Goal: Information Seeking & Learning: Learn about a topic

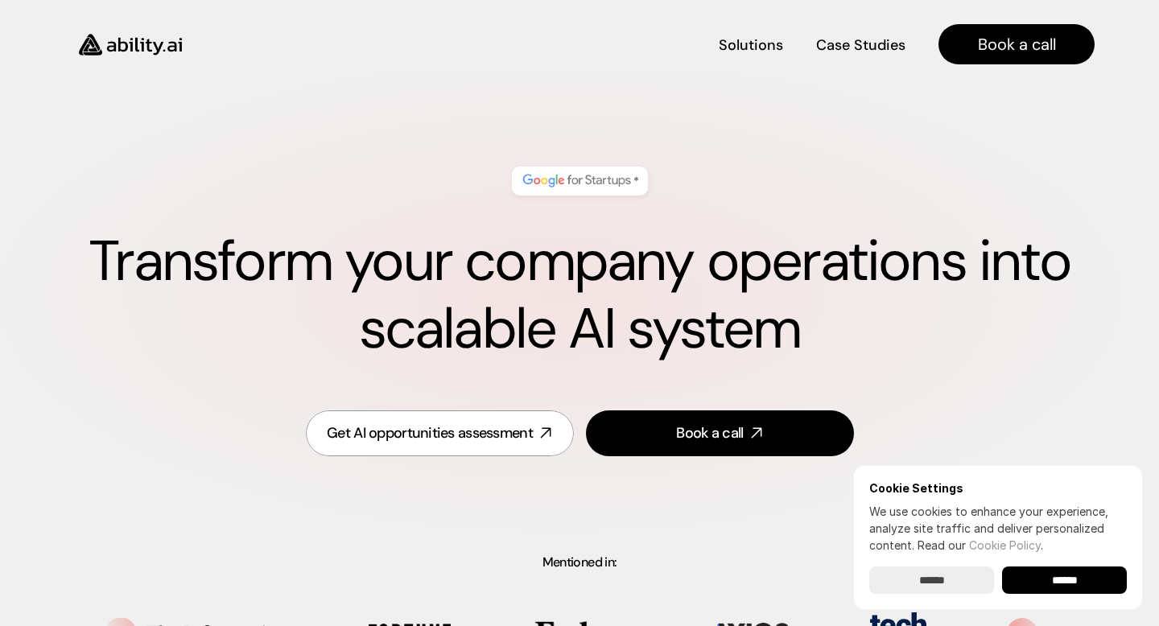
click at [695, 131] on div "* Transform your company operations into scalable AI system Get AI opportunitie…" at bounding box center [579, 312] width 1094 height 389
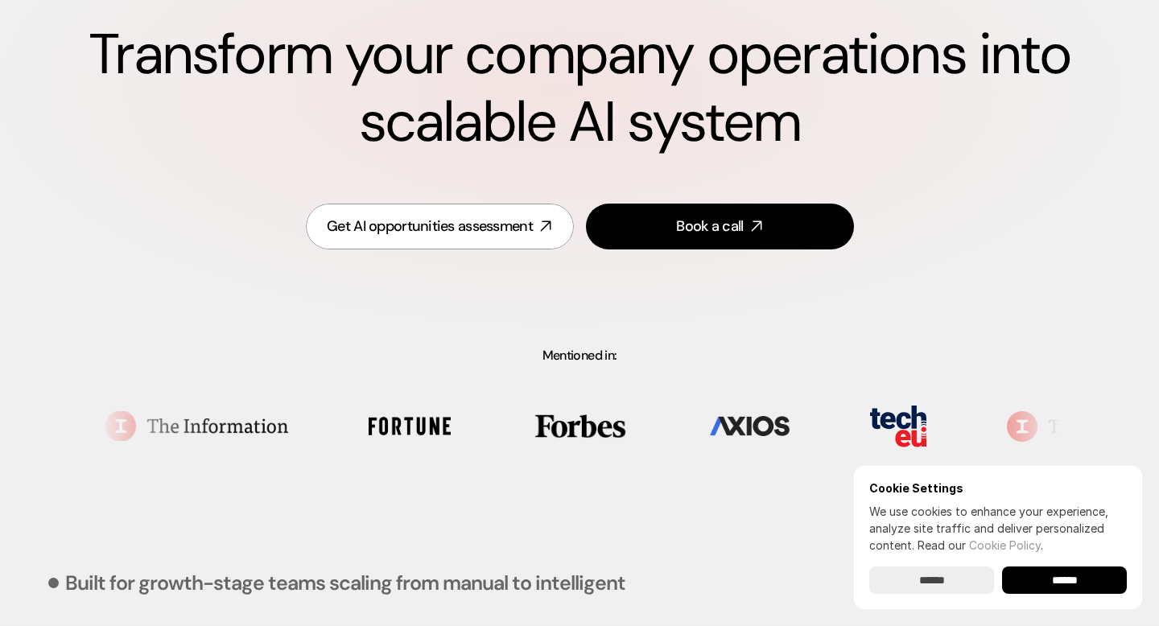
scroll to position [208, 0]
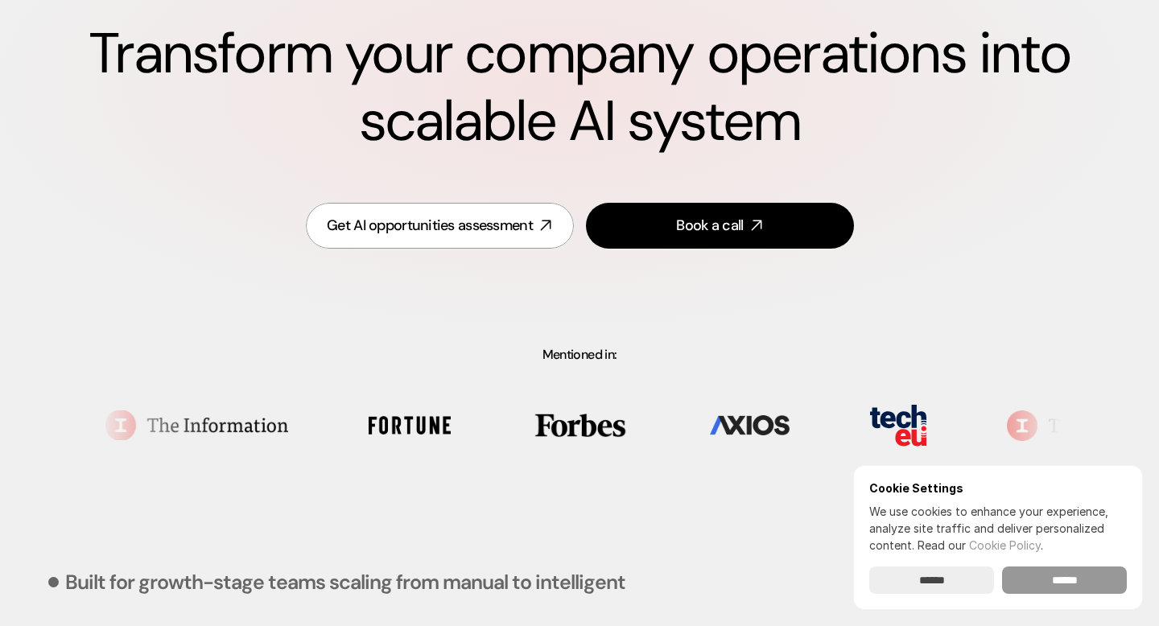
click at [1041, 567] on input "******" at bounding box center [1064, 580] width 125 height 27
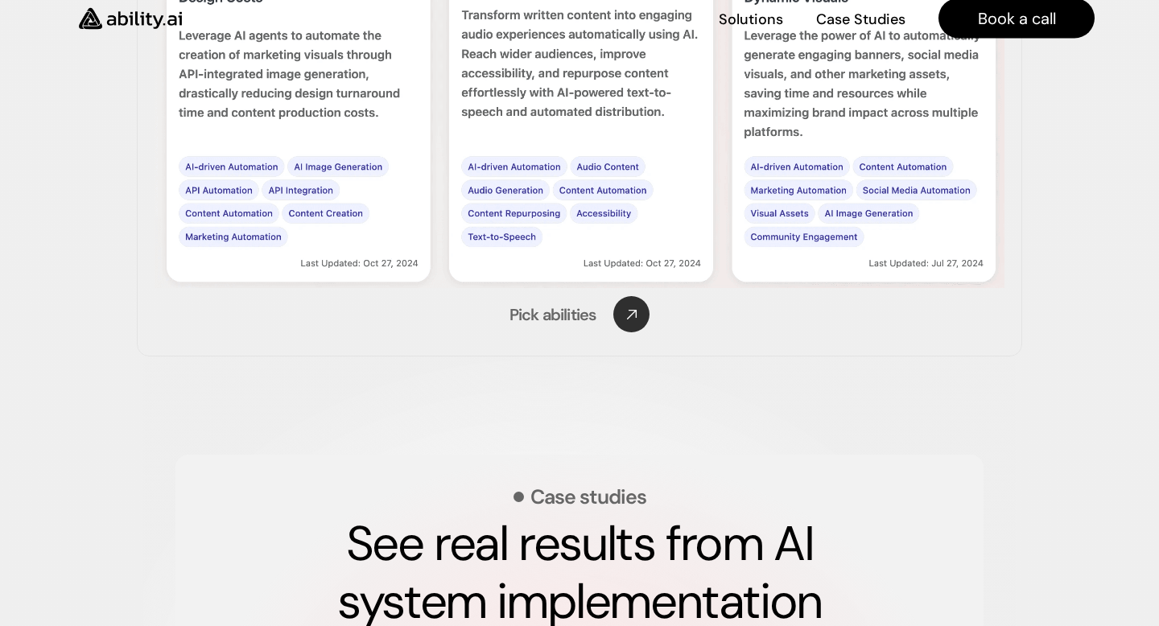
scroll to position [0, 0]
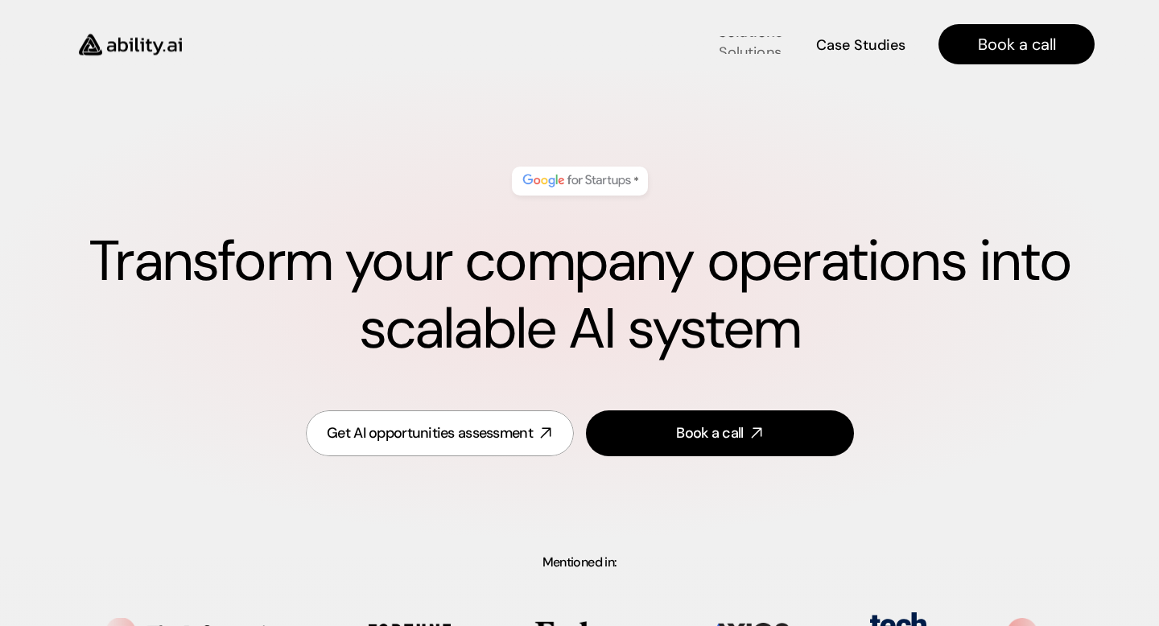
click at [748, 53] on link "Solutions Solutions" at bounding box center [750, 45] width 65 height 28
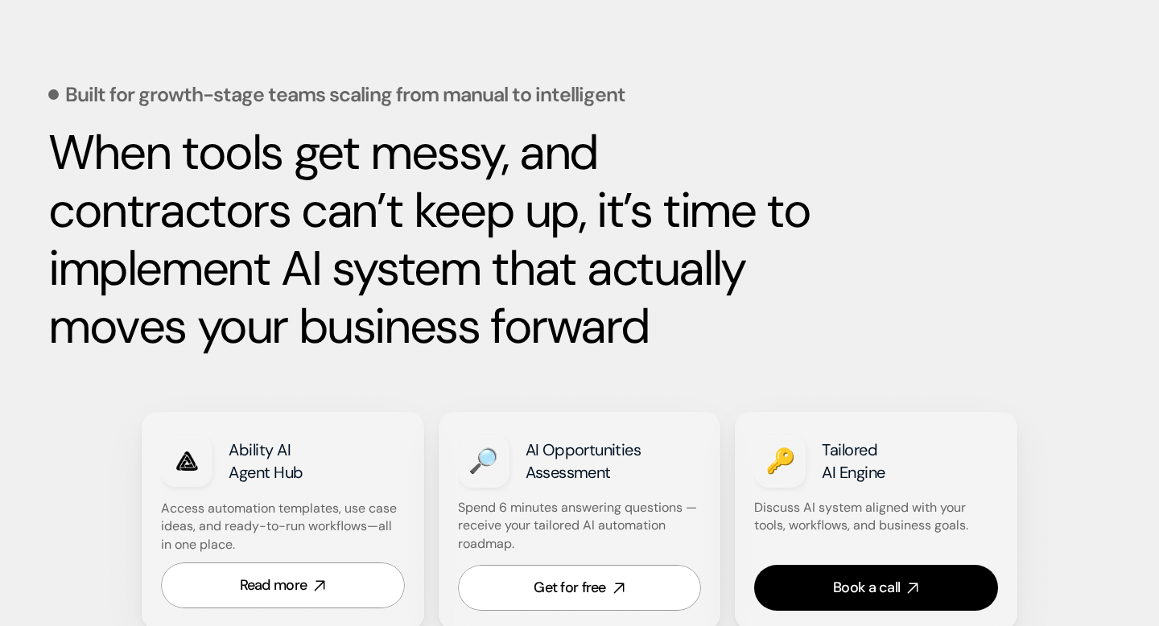
scroll to position [697, 0]
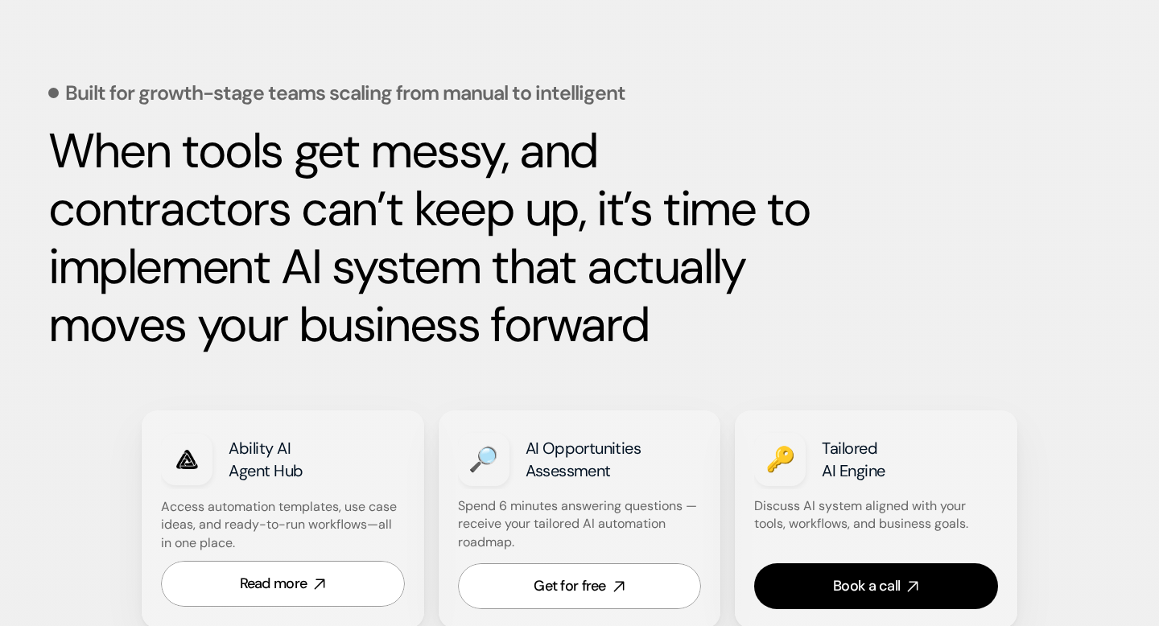
drag, startPoint x: 58, startPoint y: 171, endPoint x: 738, endPoint y: 336, distance: 699.7
click at [738, 337] on h2 "When tools get messy, and contractors can’t keep up, it’s time to implement AI …" at bounding box center [430, 238] width 765 height 232
click at [738, 336] on h2 "When tools get messy, and contractors can’t keep up, it’s time to implement AI …" at bounding box center [430, 238] width 765 height 232
drag, startPoint x: 738, startPoint y: 336, endPoint x: 0, endPoint y: 173, distance: 755.8
click at [0, 173] on div "Mentioned in: Built for growth-stage teams scaling from manual to intelligent W…" at bounding box center [579, 243] width 1159 height 769
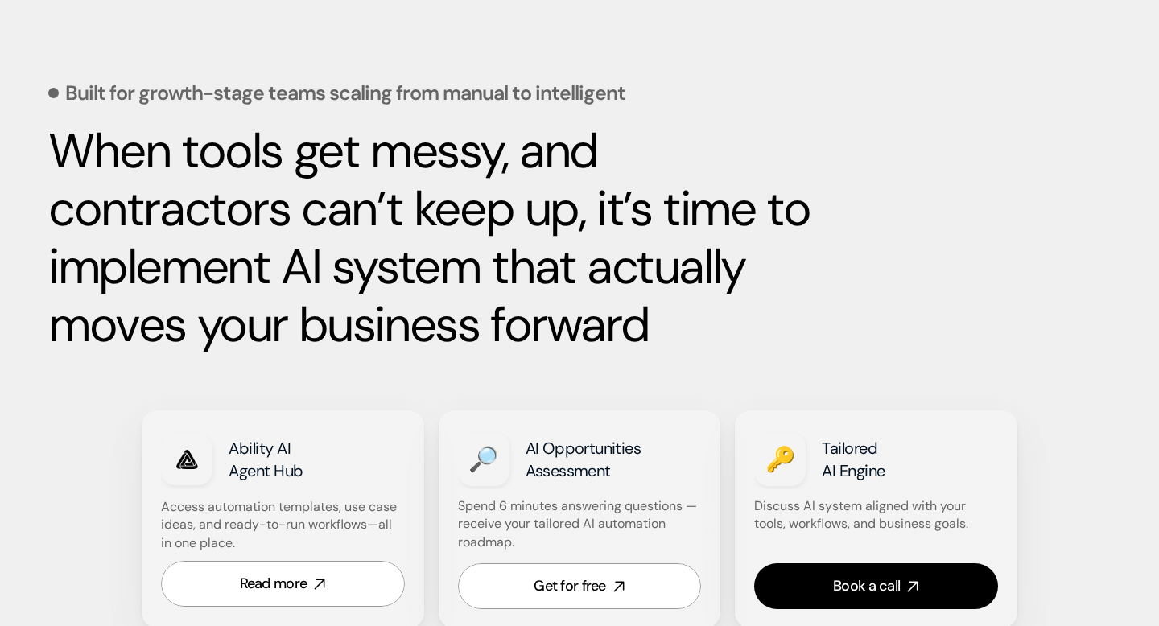
click at [255, 245] on strong "When tools get messy, and contractors can’t keep up, it’s time to implement AI …" at bounding box center [434, 237] width 773 height 237
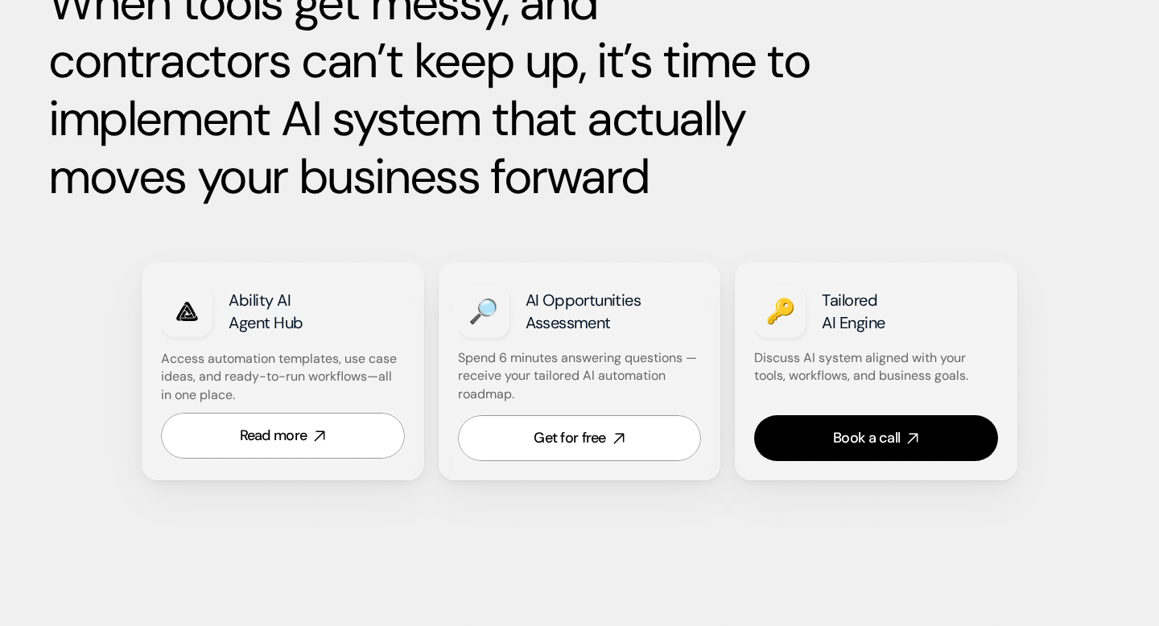
scroll to position [846, 0]
drag, startPoint x: 159, startPoint y: 356, endPoint x: 306, endPoint y: 390, distance: 151.3
click at [306, 390] on div "Ability AI Agent Hub Access automation templates, use case ideas, and ready-to-…" at bounding box center [283, 371] width 282 height 218
click at [306, 390] on p "Access automation templates, use case ideas, and ready-to-run workflows—all in …" at bounding box center [281, 376] width 241 height 54
drag, startPoint x: 306, startPoint y: 390, endPoint x: 174, endPoint y: 349, distance: 138.2
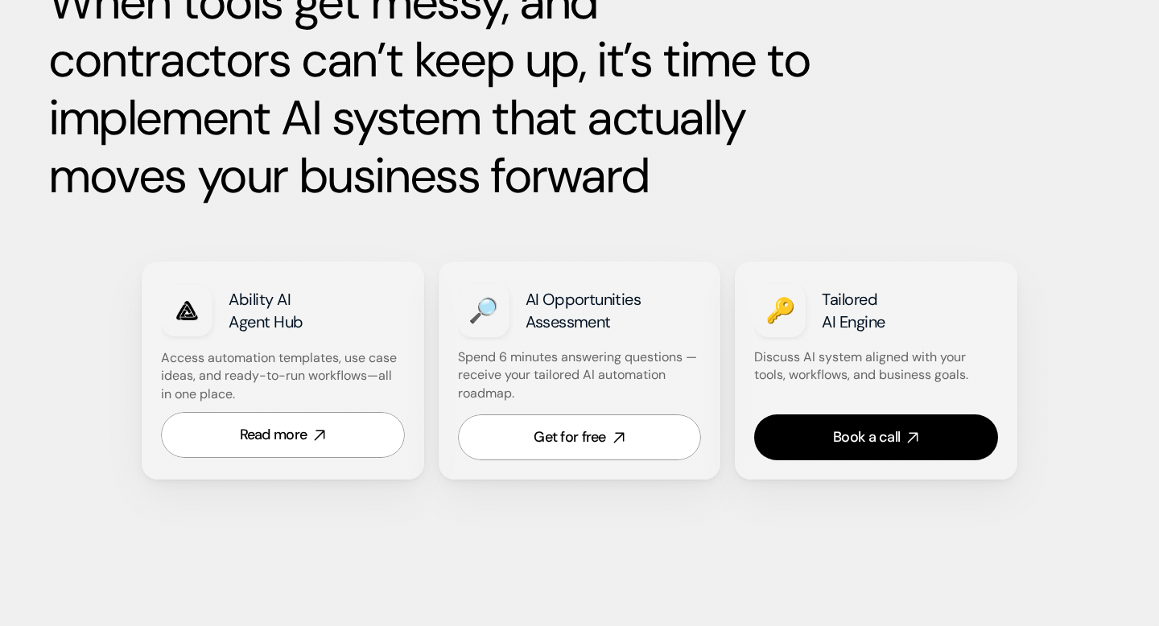
click at [174, 349] on p "Access automation templates, use case ideas, and ready-to-run workflows—all in …" at bounding box center [281, 376] width 241 height 54
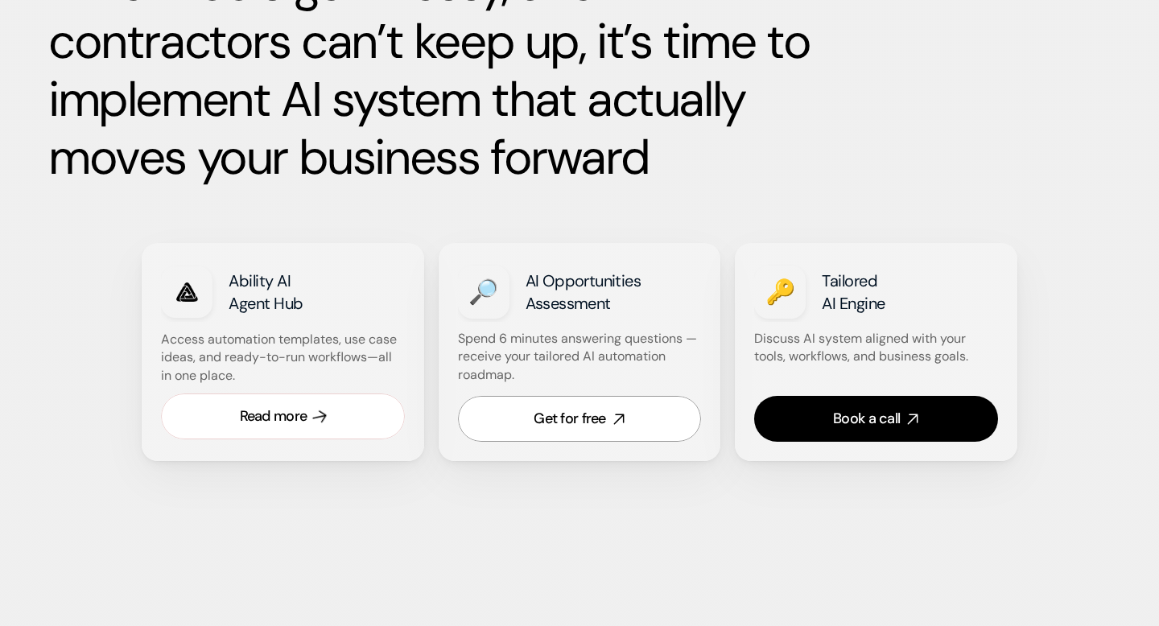
scroll to position [865, 0]
click at [292, 418] on div "Read more" at bounding box center [274, 416] width 68 height 20
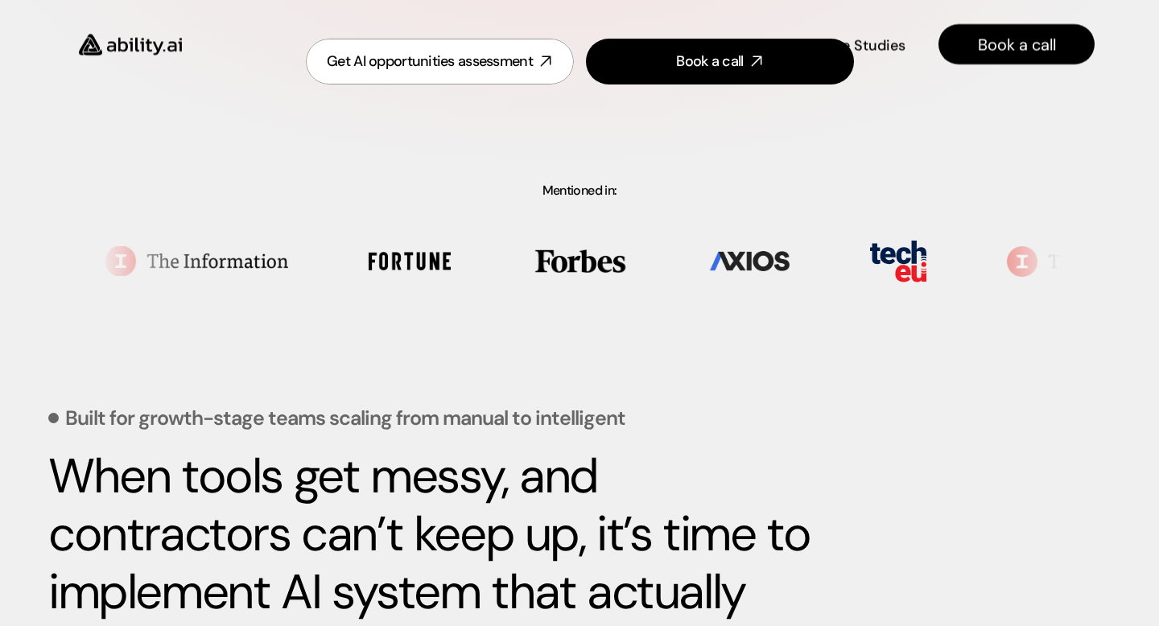
scroll to position [371, 0]
click at [163, 38] on img at bounding box center [130, 44] width 132 height 51
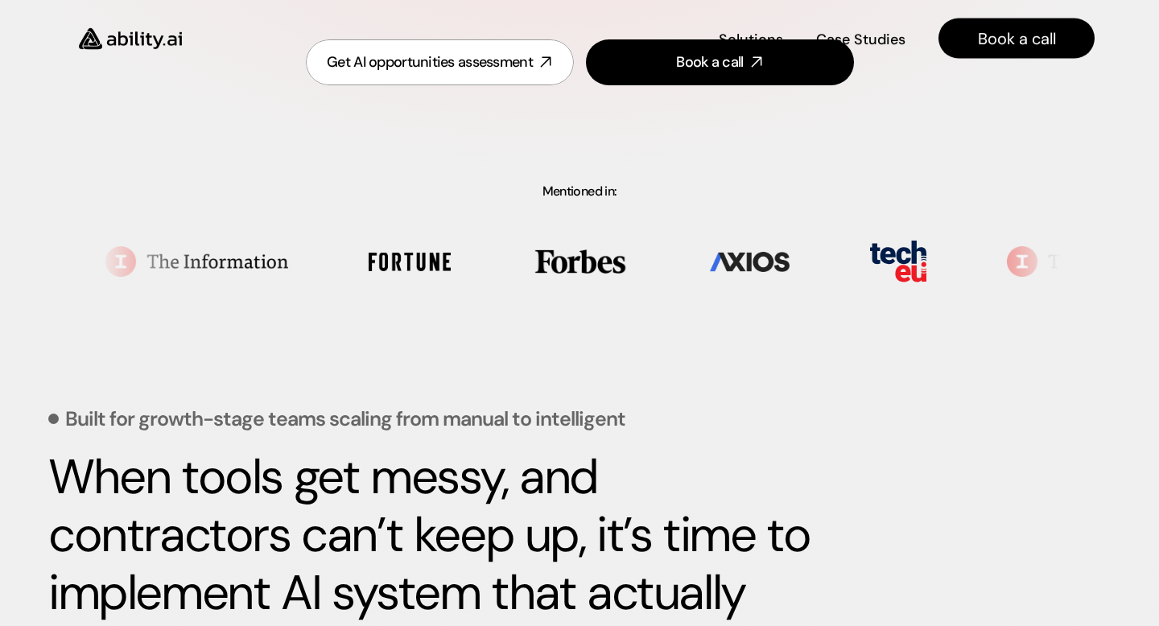
scroll to position [6560, 0]
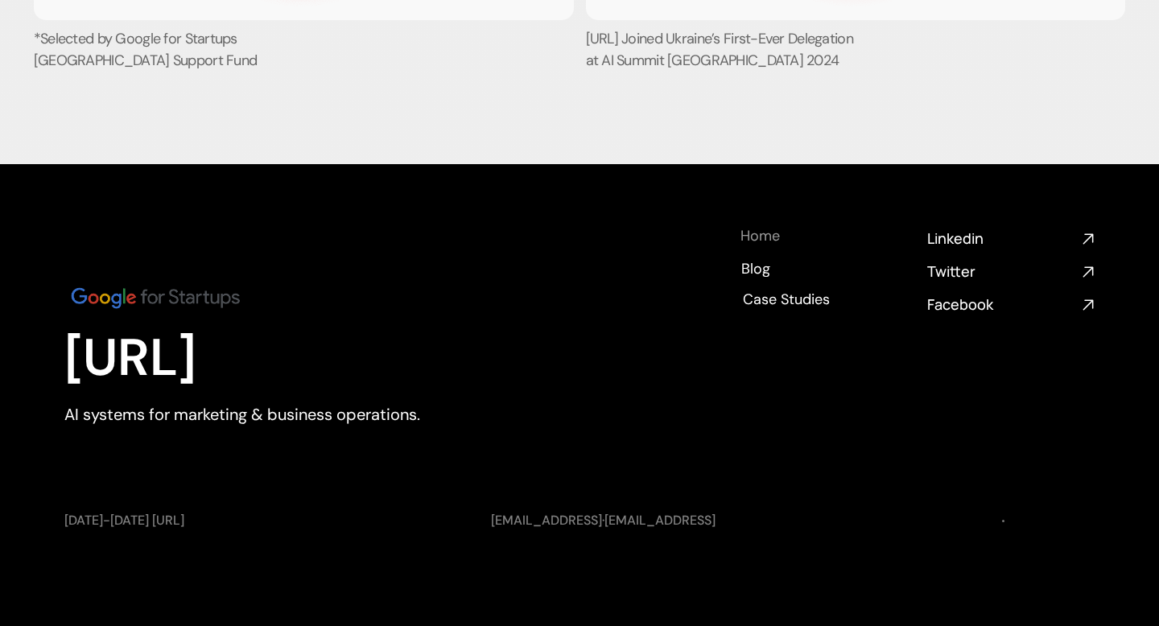
click at [759, 236] on h4 "Home" at bounding box center [759, 236] width 39 height 20
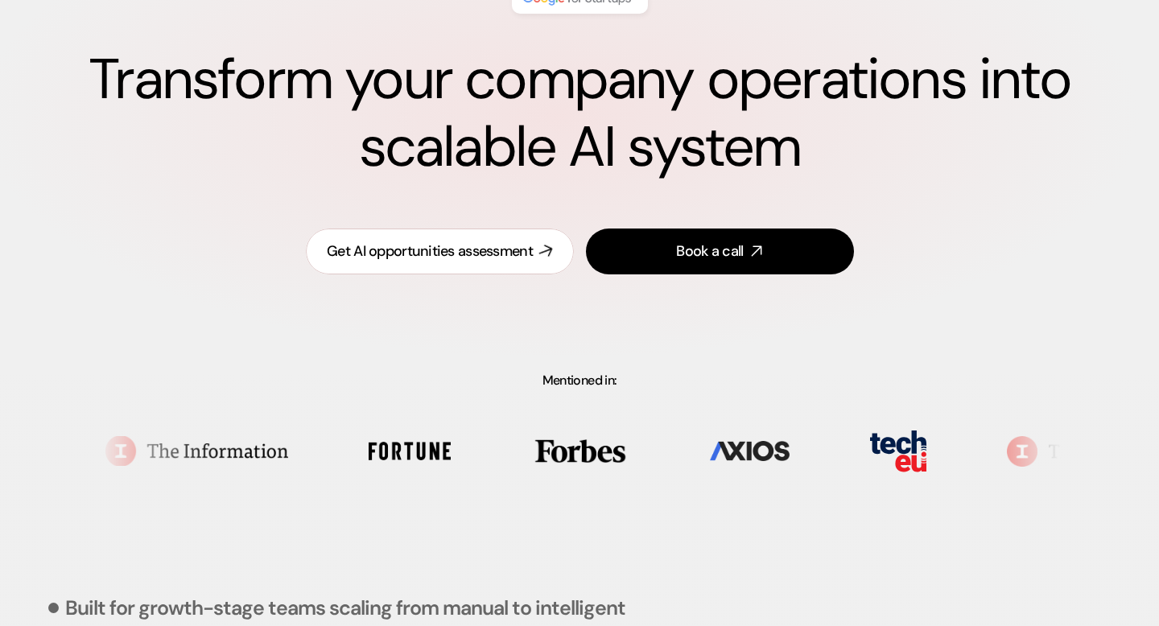
scroll to position [183, 0]
click at [410, 267] on link "Get AI opportunities assessment" at bounding box center [440, 251] width 268 height 46
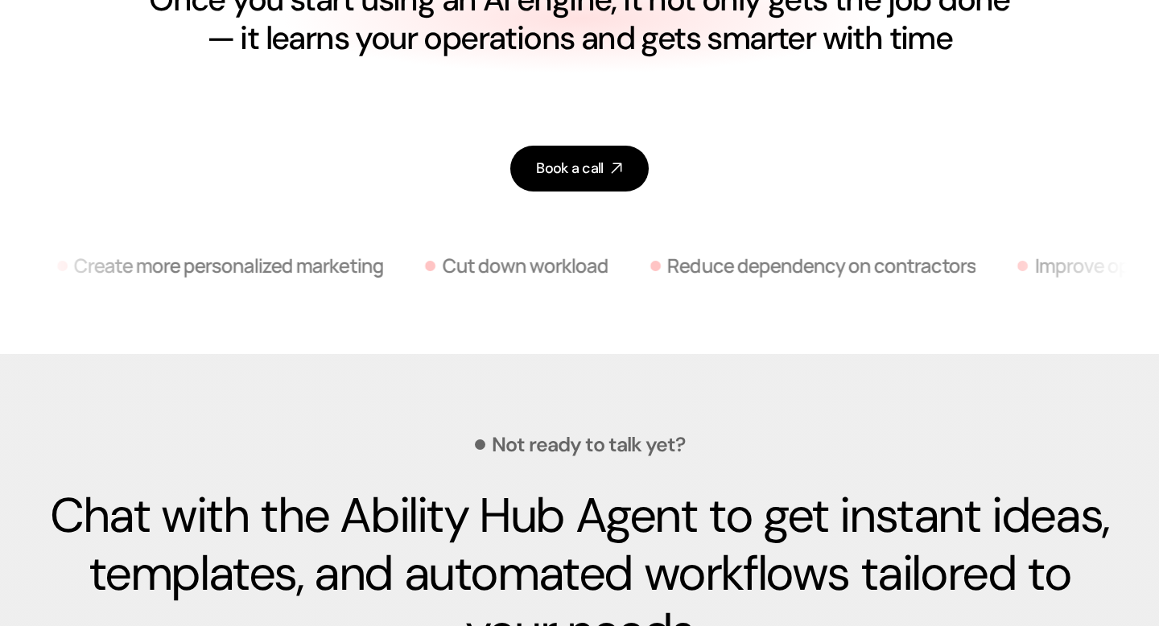
scroll to position [6560, 0]
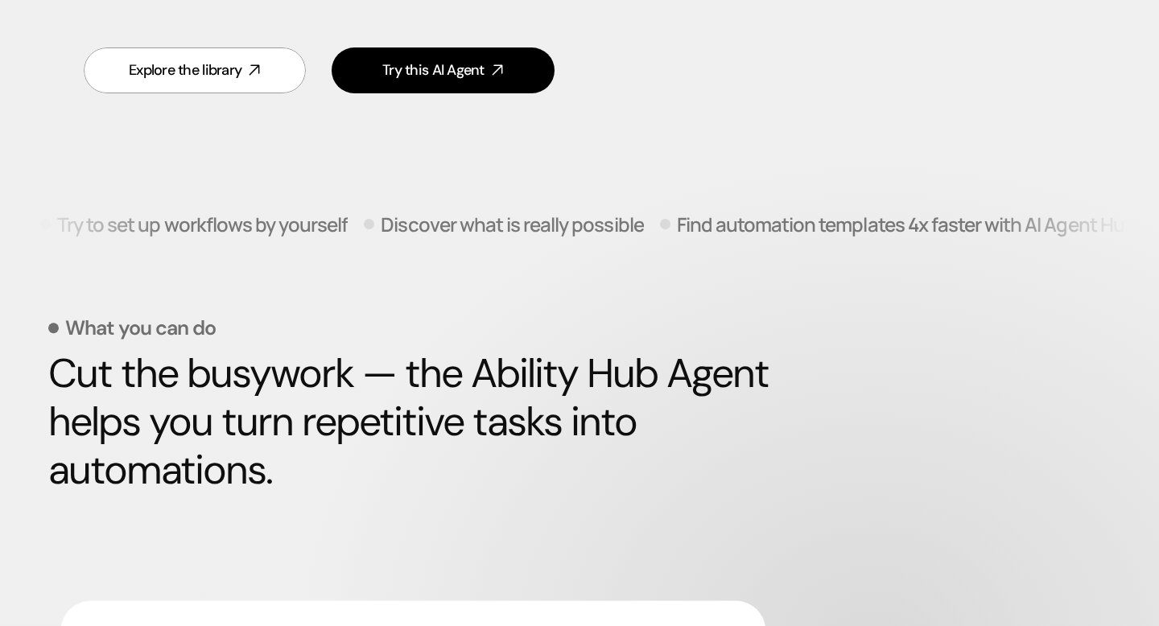
scroll to position [429, 0]
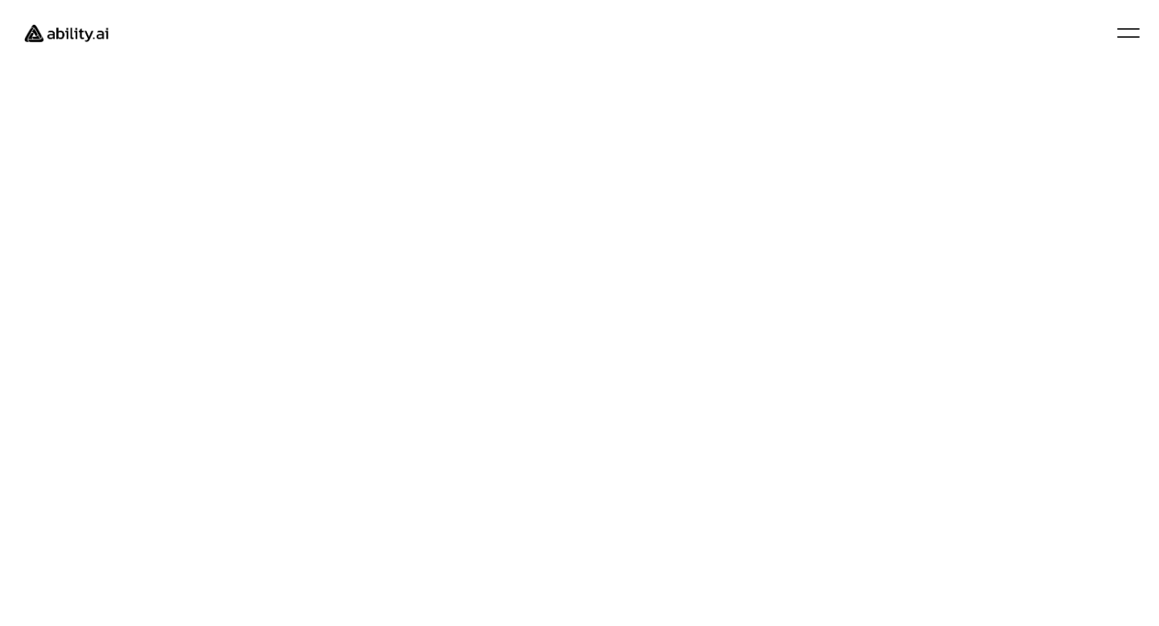
click at [1114, 33] on div at bounding box center [1128, 32] width 35 height 35
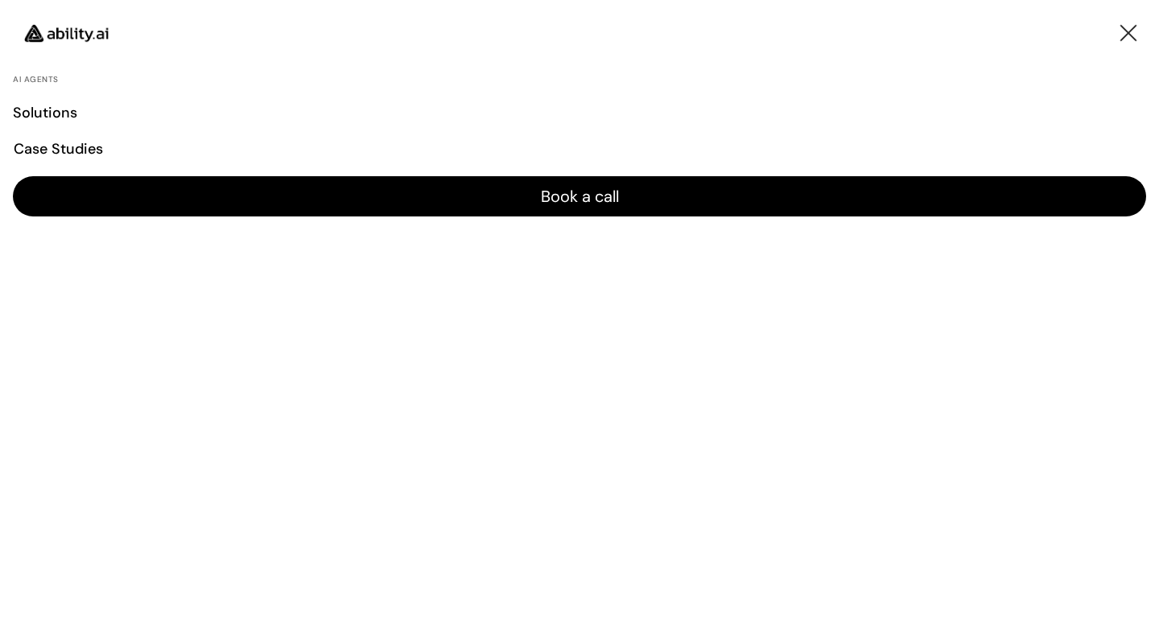
click at [1115, 31] on div at bounding box center [1128, 32] width 35 height 35
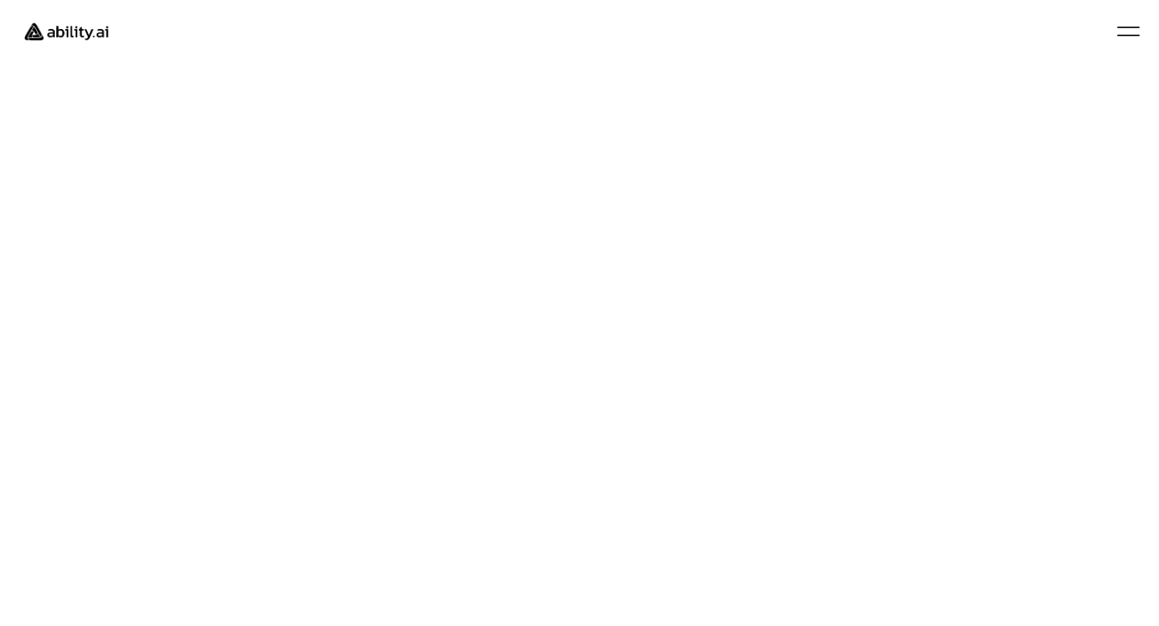
scroll to position [103, 0]
